Goal: Task Accomplishment & Management: Complete application form

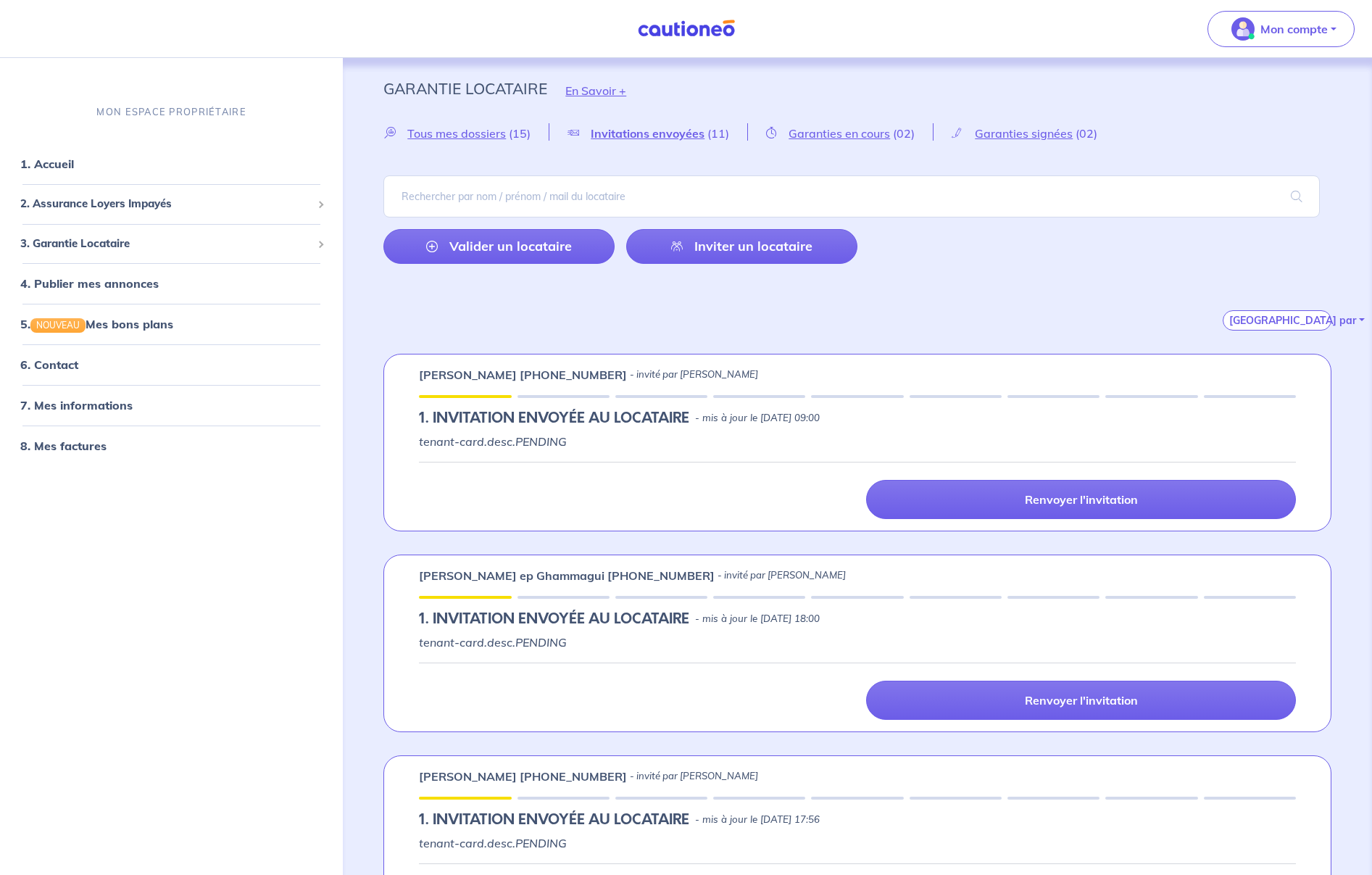
select select "FR"
click at [749, 247] on link "Inviter un locataire" at bounding box center [742, 247] width 231 height 34
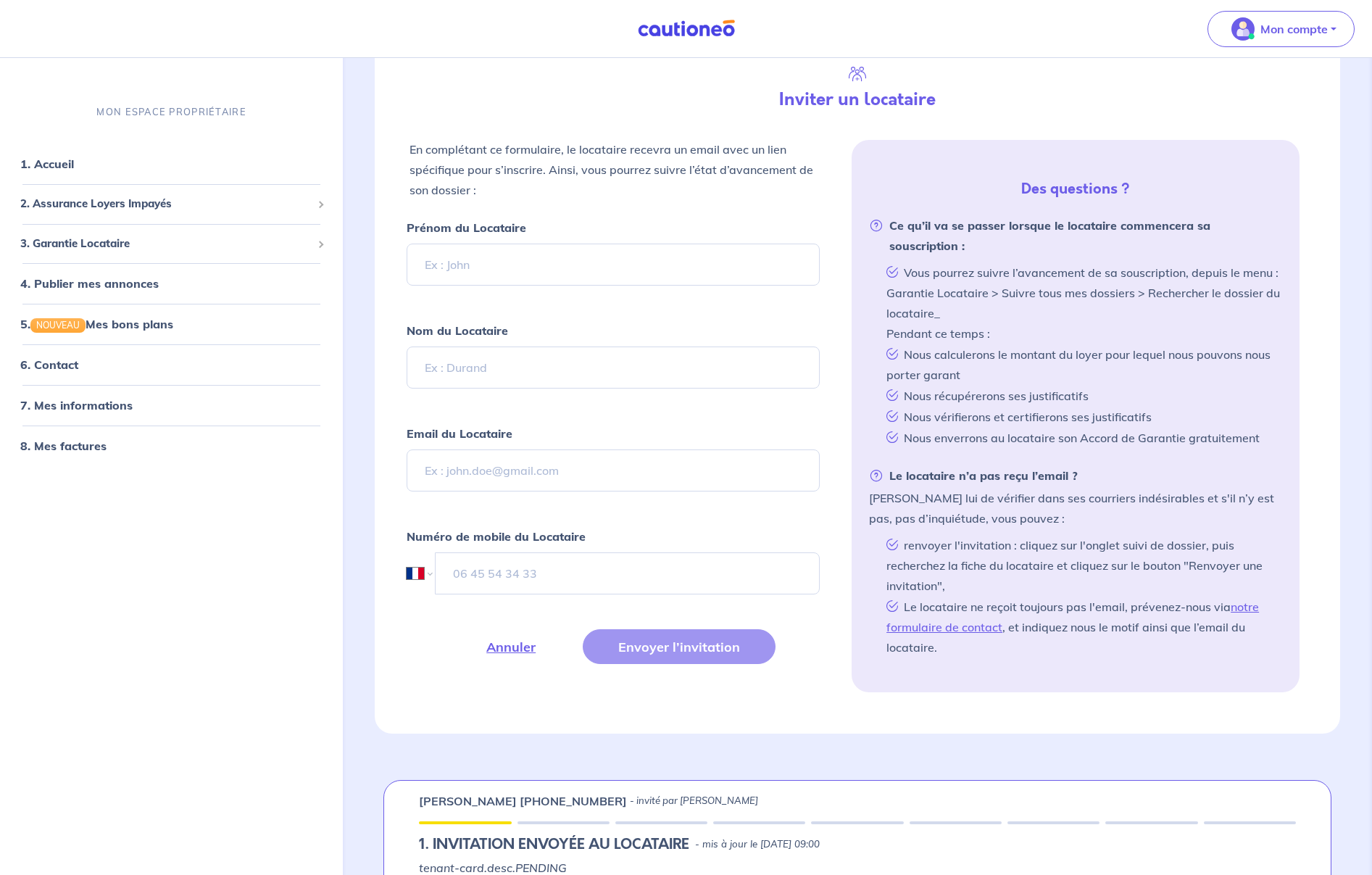
scroll to position [342, 0]
click at [505, 367] on input "Nom du Locataire" at bounding box center [613, 367] width 413 height 42
paste input "Benslimane"
type input "Benslimane"
click at [507, 271] on input "Prénom du Locataire" at bounding box center [613, 264] width 413 height 42
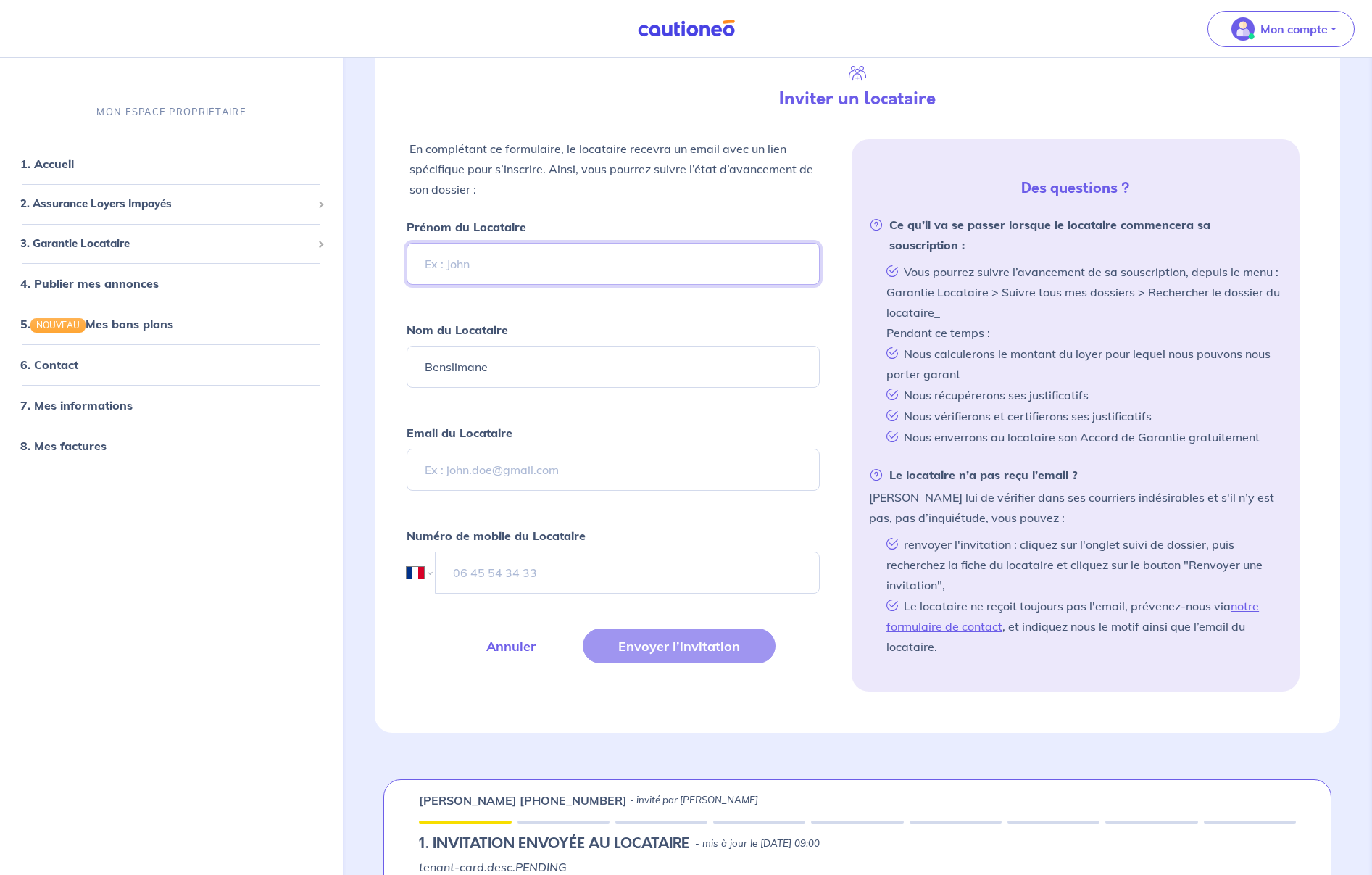
paste input "Mouaadh"
type input "Mouaadh"
click at [517, 471] on input "Email du Locataire" at bounding box center [613, 470] width 413 height 42
paste input "[EMAIL_ADDRESS][DOMAIN_NAME]"
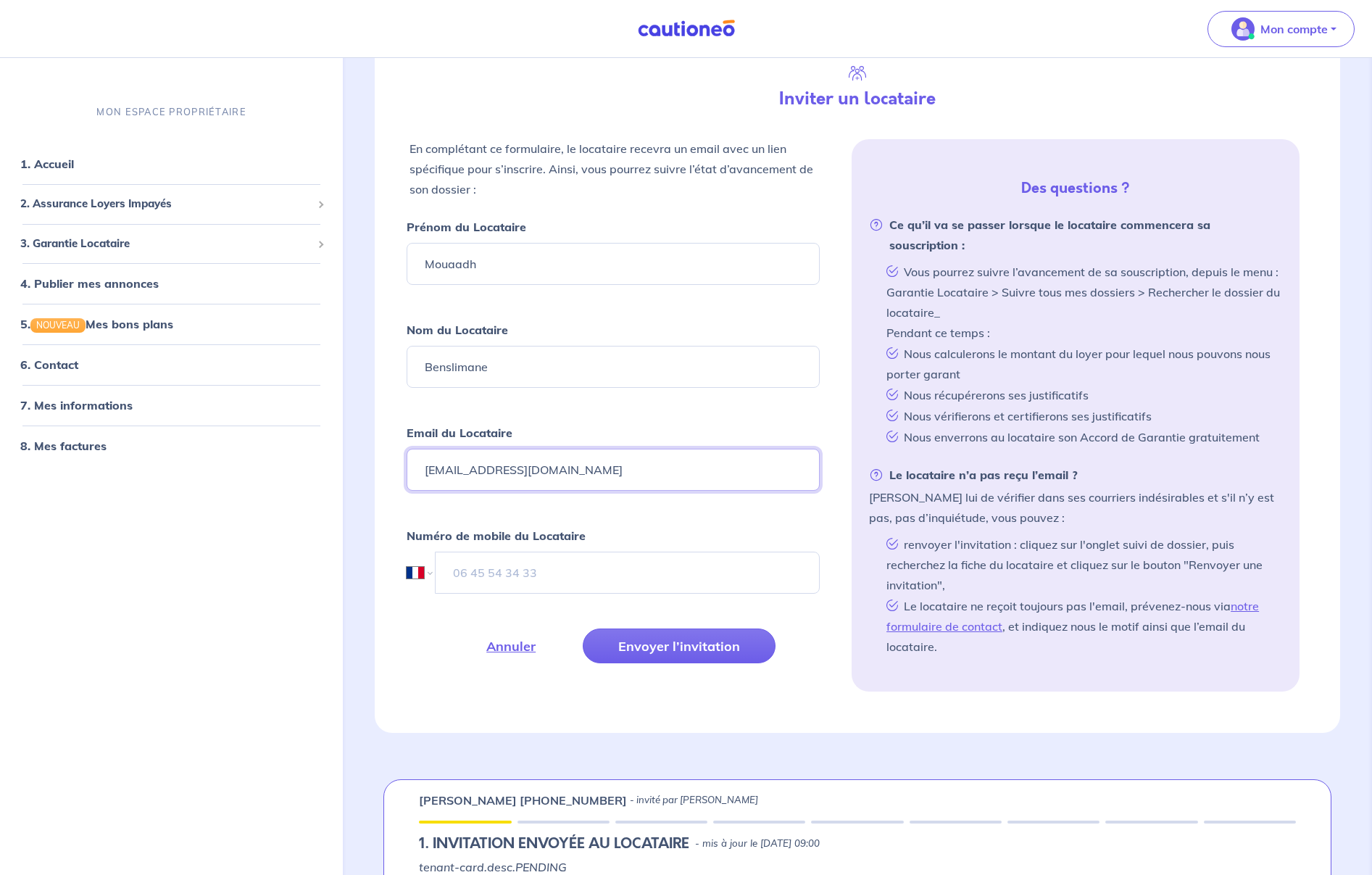
type input "[EMAIL_ADDRESS][DOMAIN_NAME]"
click at [529, 555] on input "tel" at bounding box center [627, 573] width 385 height 42
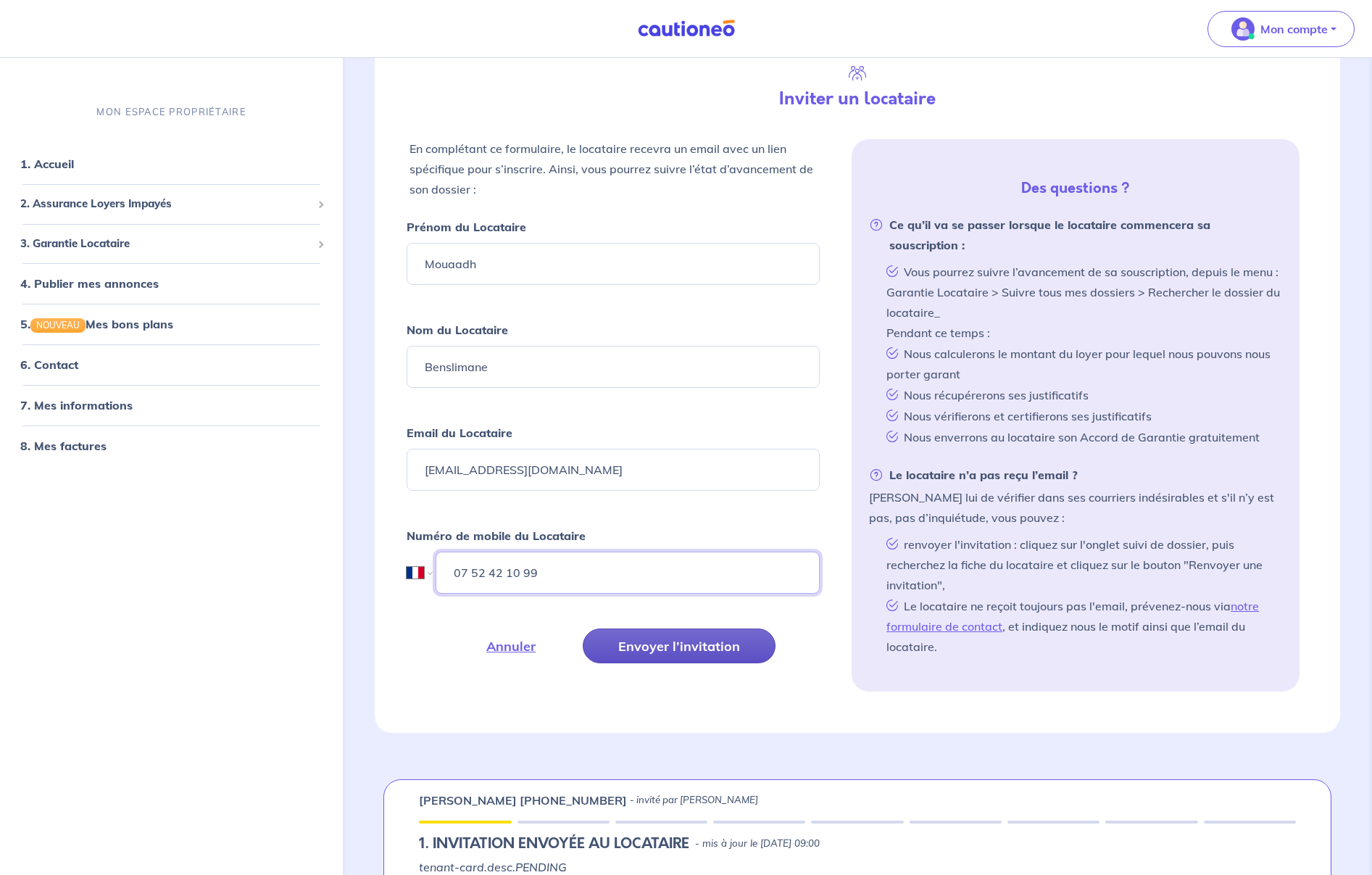
type input "07 52 42 10 99"
click at [719, 656] on button "Envoyer l’invitation" at bounding box center [679, 646] width 193 height 34
